Goal: Navigation & Orientation: Find specific page/section

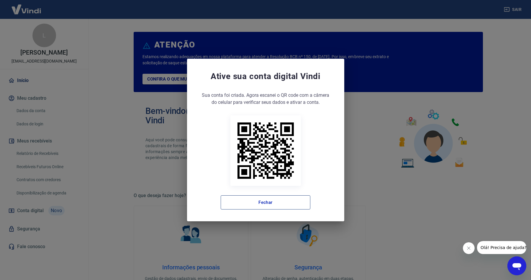
click at [272, 202] on button "Fechar" at bounding box center [266, 202] width 90 height 14
